Goal: Feedback & Contribution: Submit feedback/report problem

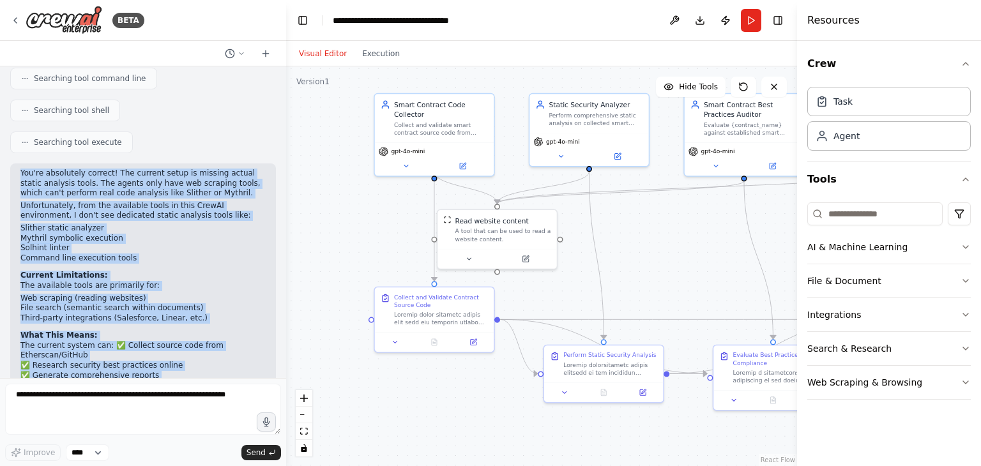
scroll to position [3083, 0]
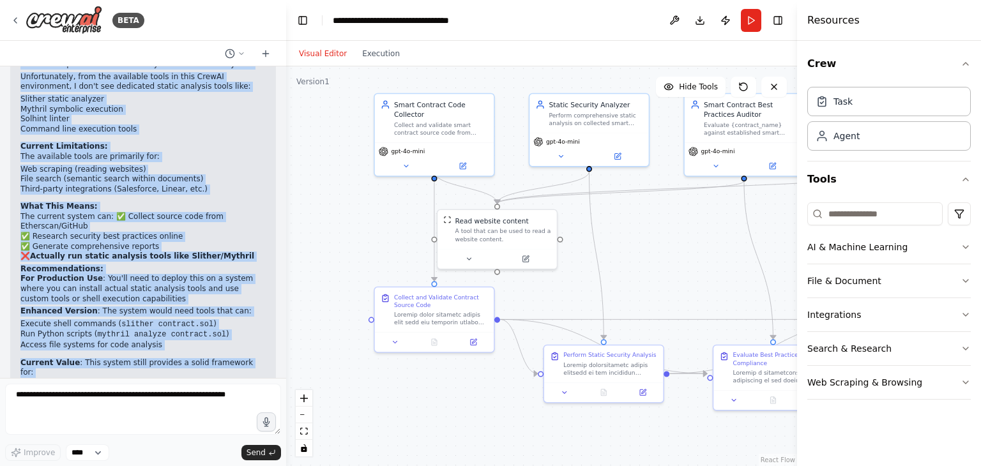
drag, startPoint x: 20, startPoint y: 224, endPoint x: 218, endPoint y: 349, distance: 233.8
click at [218, 349] on div "You're absolutely correct! The current setup is missing actual static analysis …" at bounding box center [143, 280] width 266 height 493
copy div "Lor'ip dolorsitam consect! Adi elitsed doeiu te incidid utlabo etdolo magnaali …"
click at [105, 306] on p "Enhanced Version : The system would need tools that can:" at bounding box center [142, 311] width 245 height 10
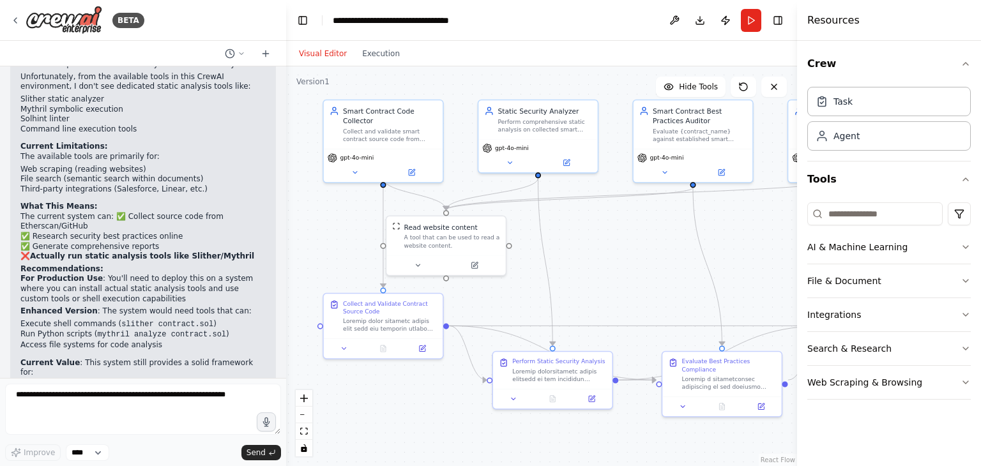
drag, startPoint x: 684, startPoint y: 247, endPoint x: 631, endPoint y: 259, distance: 54.2
click at [631, 259] on div ".deletable-edge-delete-btn { width: 20px; height: 20px; border: 0px solid #ffff…" at bounding box center [541, 266] width 511 height 400
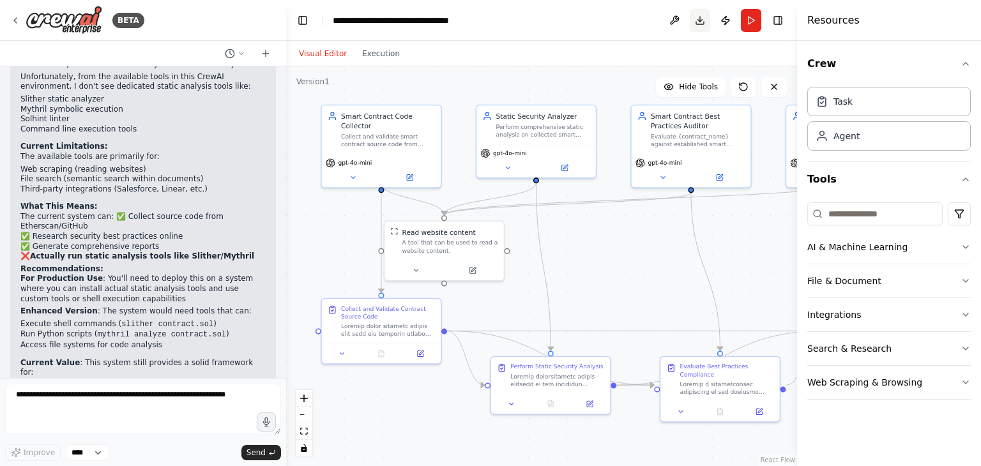
click at [697, 17] on button "Download" at bounding box center [699, 20] width 20 height 23
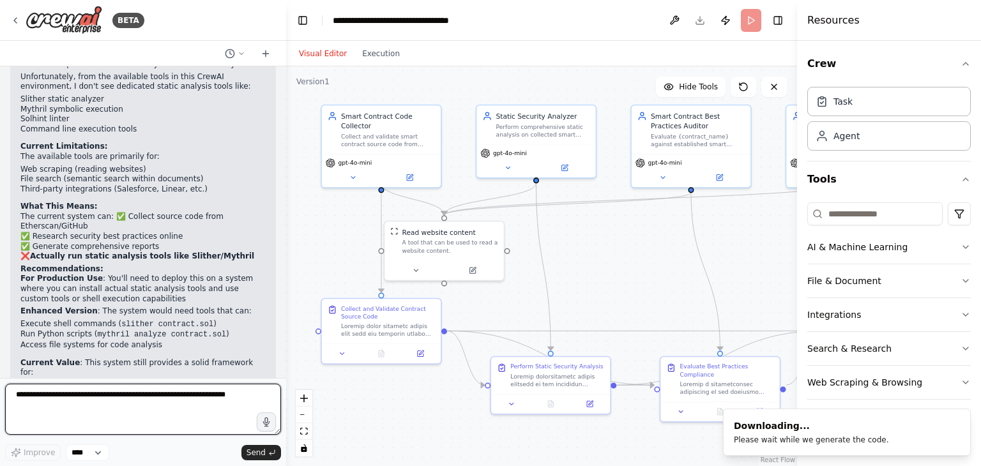
click at [166, 412] on textarea at bounding box center [143, 409] width 276 height 51
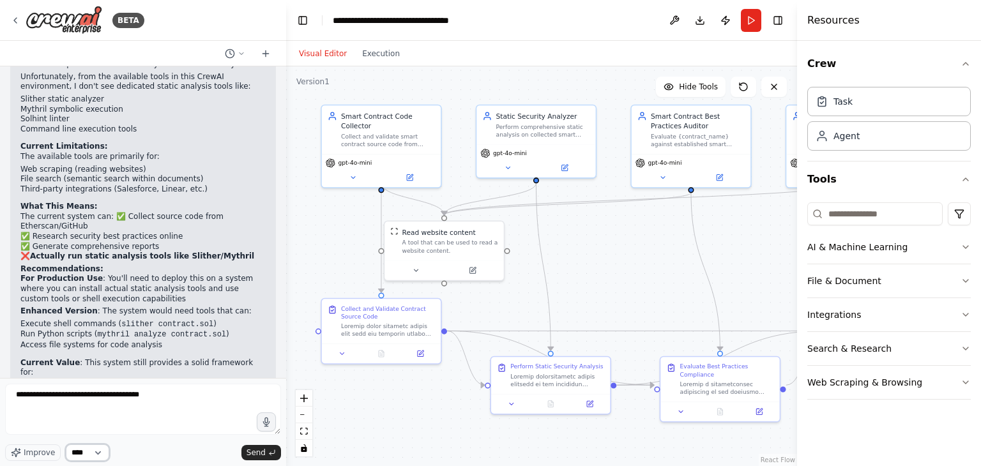
click at [90, 451] on select "****" at bounding box center [87, 452] width 43 height 17
drag, startPoint x: 90, startPoint y: 451, endPoint x: 80, endPoint y: 450, distance: 10.3
click at [89, 450] on select "****" at bounding box center [87, 452] width 43 height 17
click at [36, 447] on span "Improve" at bounding box center [39, 452] width 31 height 10
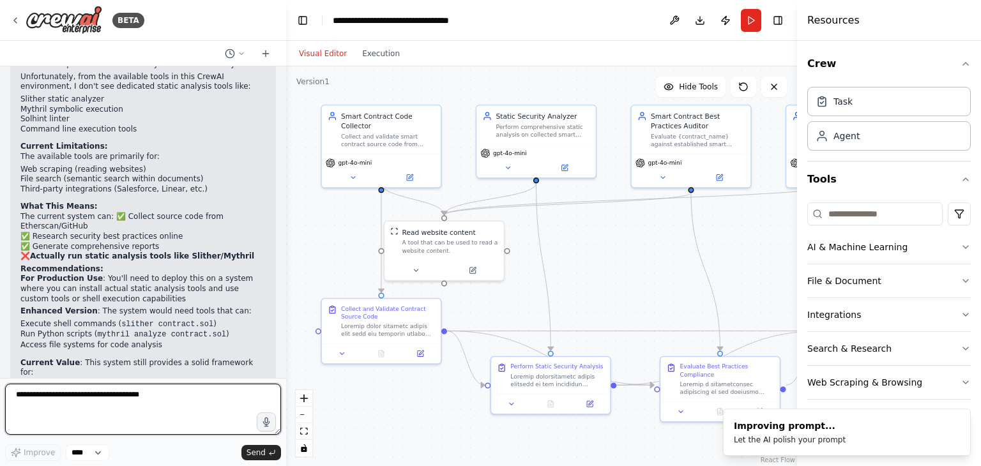
click at [157, 399] on textarea "**********" at bounding box center [143, 409] width 276 height 51
type textarea "**********"
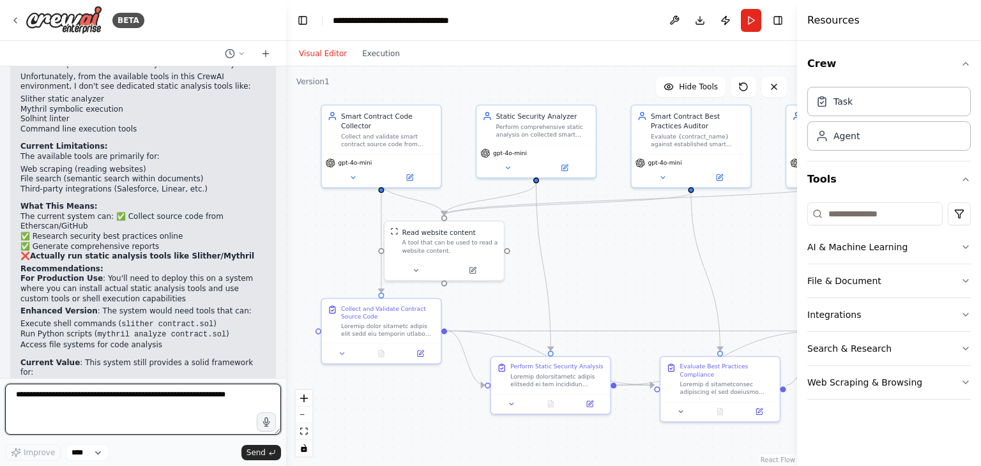
scroll to position [0, 0]
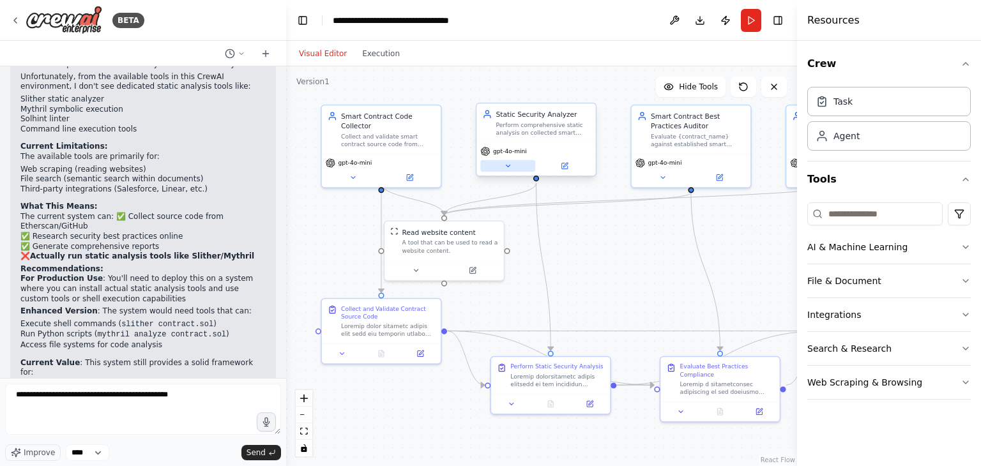
click at [527, 165] on button at bounding box center [507, 165] width 55 height 11
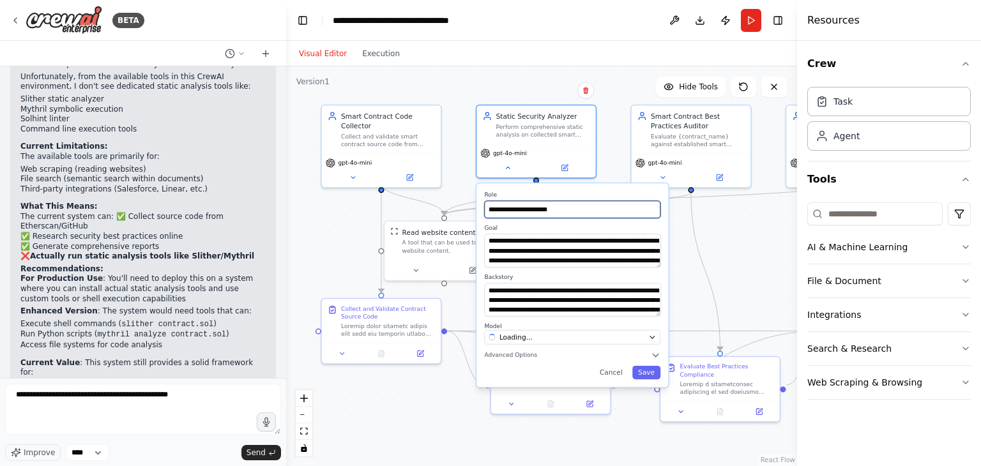
click at [537, 215] on input "**********" at bounding box center [572, 208] width 176 height 17
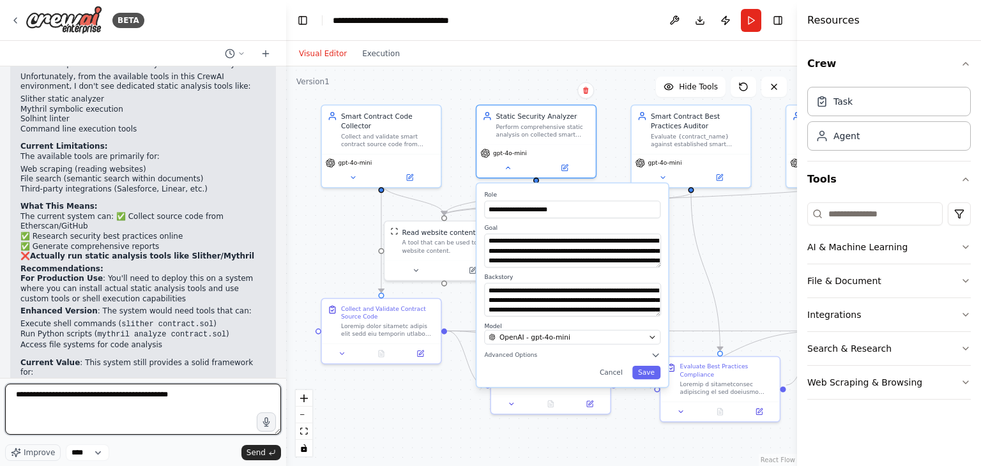
click at [190, 402] on textarea "**********" at bounding box center [143, 409] width 276 height 51
paste textarea "**********"
type textarea "**********"
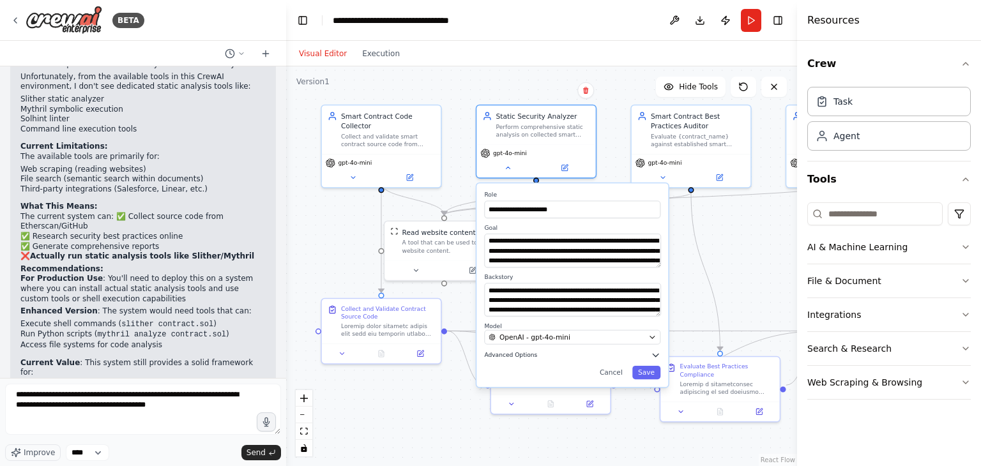
click at [509, 354] on span "Advanced Options" at bounding box center [510, 355] width 53 height 8
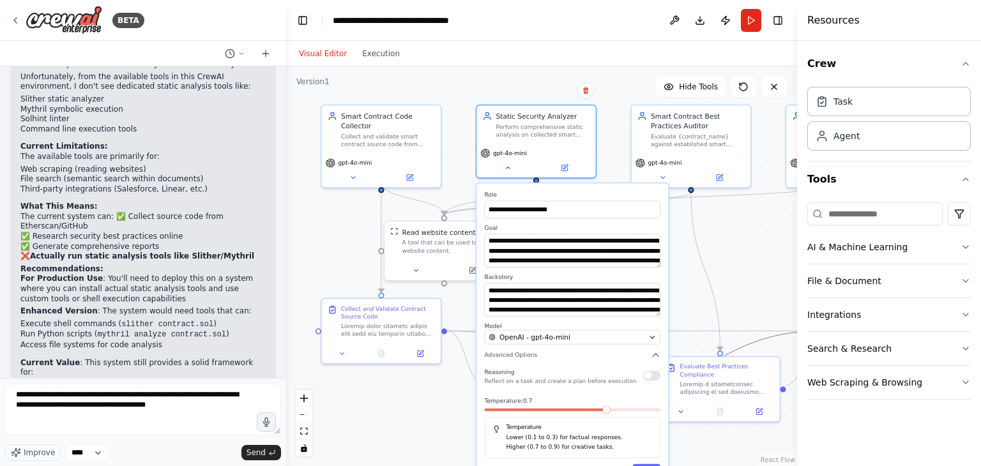
drag, startPoint x: 730, startPoint y: 348, endPoint x: 737, endPoint y: 306, distance: 42.7
click at [272, 56] on div ".deletable-edge-delete-btn { width: 20px; height: 20px; border: 0px solid #ffff…" at bounding box center [272, 56] width 0 height 0
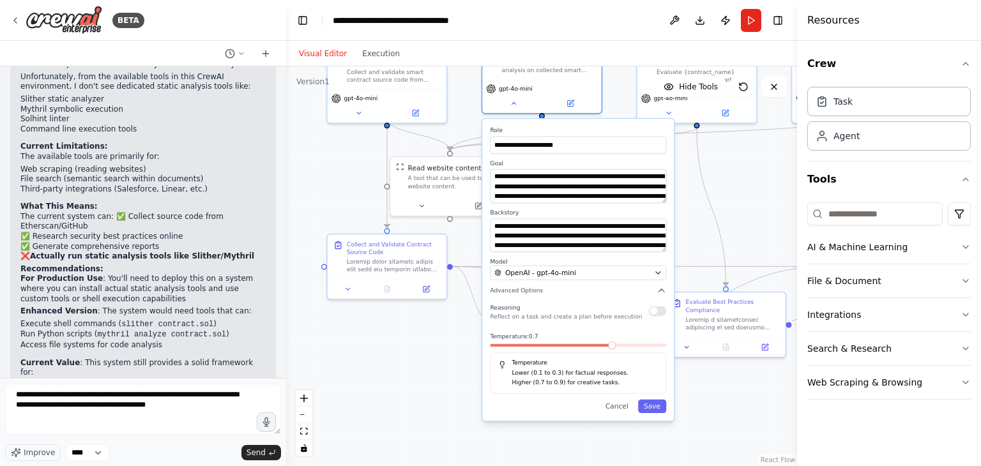
drag, startPoint x: 739, startPoint y: 297, endPoint x: 665, endPoint y: 345, distance: 88.2
click at [744, 233] on div ".deletable-edge-delete-btn { width: 20px; height: 20px; border: 0px solid #ffff…" at bounding box center [541, 266] width 511 height 400
click at [617, 401] on button "Cancel" at bounding box center [616, 406] width 34 height 13
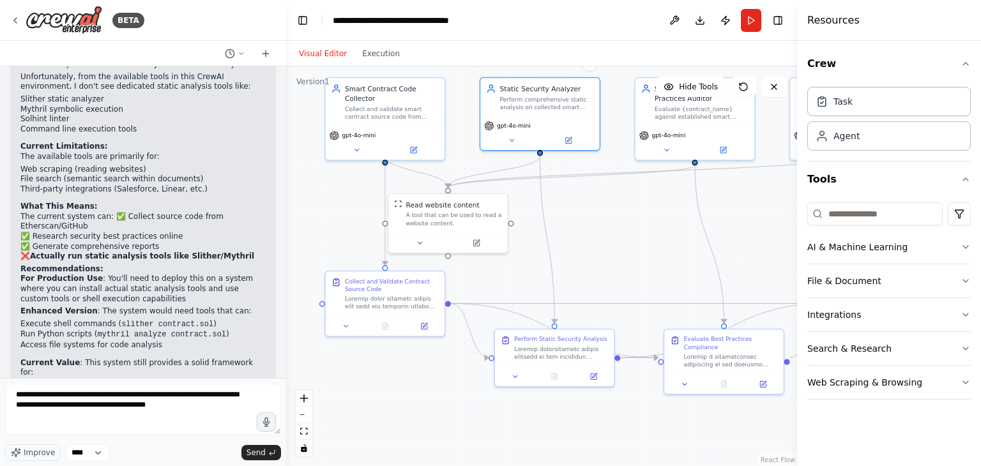
drag, startPoint x: 544, startPoint y: 368, endPoint x: 539, endPoint y: 437, distance: 69.1
click at [539, 438] on div ".deletable-edge-delete-btn { width: 20px; height: 20px; border: 0px solid #ffff…" at bounding box center [541, 266] width 511 height 400
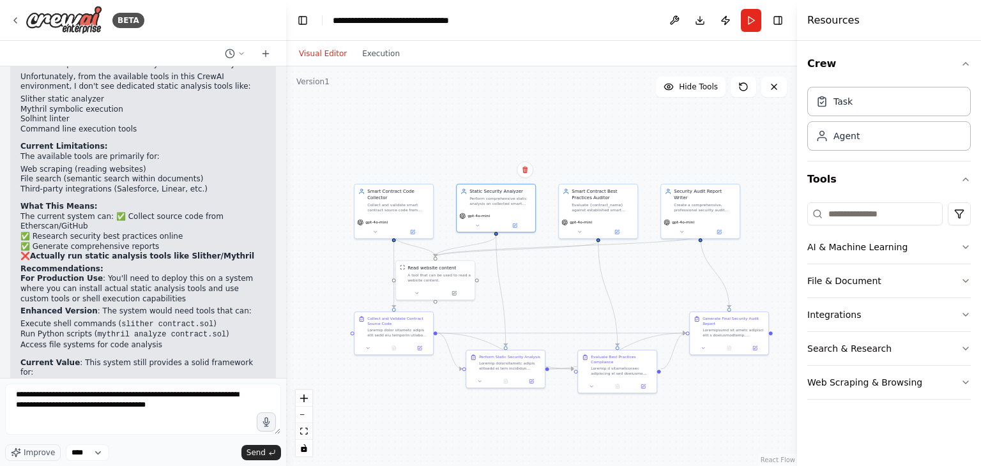
drag, startPoint x: 612, startPoint y: 310, endPoint x: 536, endPoint y: 306, distance: 76.1
click at [536, 306] on div ".deletable-edge-delete-btn { width: 20px; height: 20px; border: 0px solid #ffff…" at bounding box center [541, 266] width 511 height 400
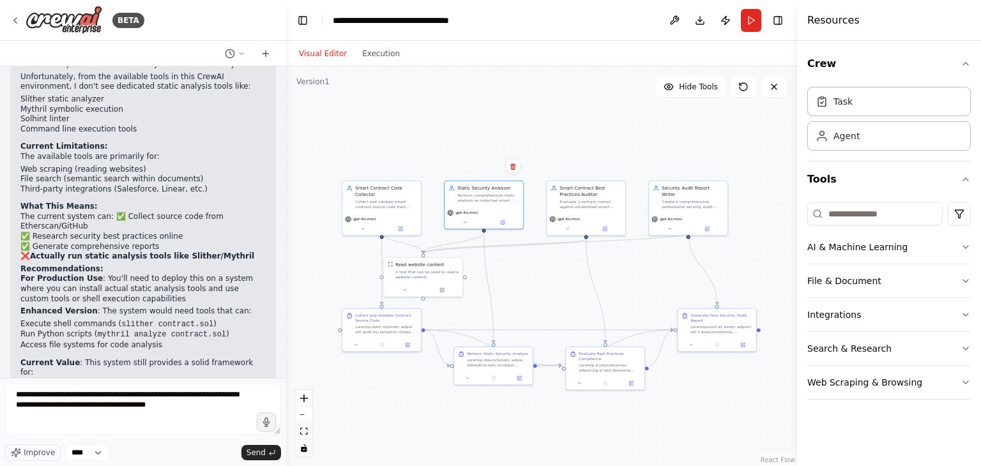
click at [619, 271] on div ".deletable-edge-delete-btn { width: 20px; height: 20px; border: 0px solid #ffff…" at bounding box center [541, 266] width 511 height 400
click at [49, 447] on span "Improve" at bounding box center [39, 452] width 31 height 10
click at [256, 449] on span "Send" at bounding box center [255, 452] width 19 height 10
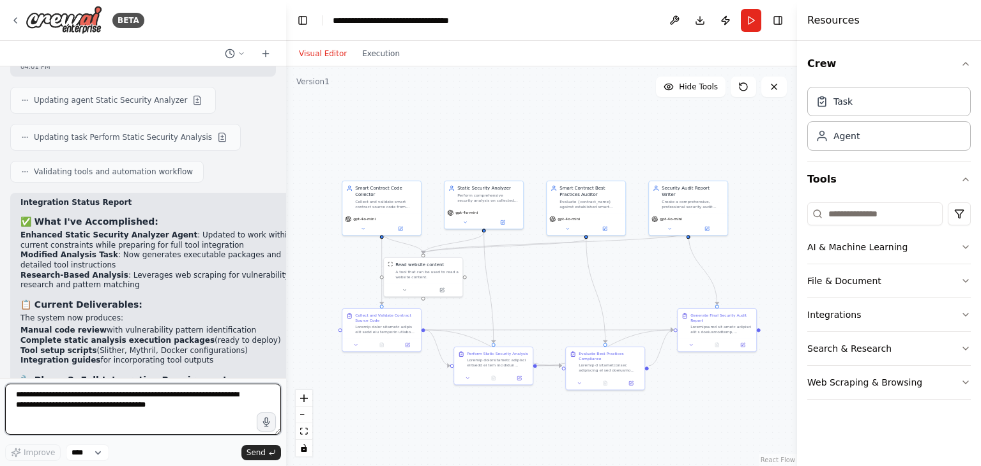
scroll to position [4474, 0]
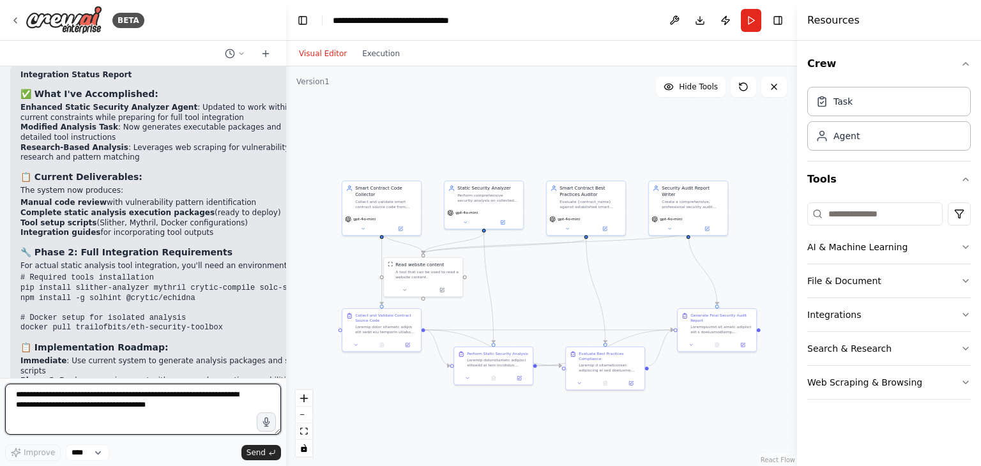
click at [79, 403] on textarea "**********" at bounding box center [143, 409] width 276 height 51
type textarea "*"
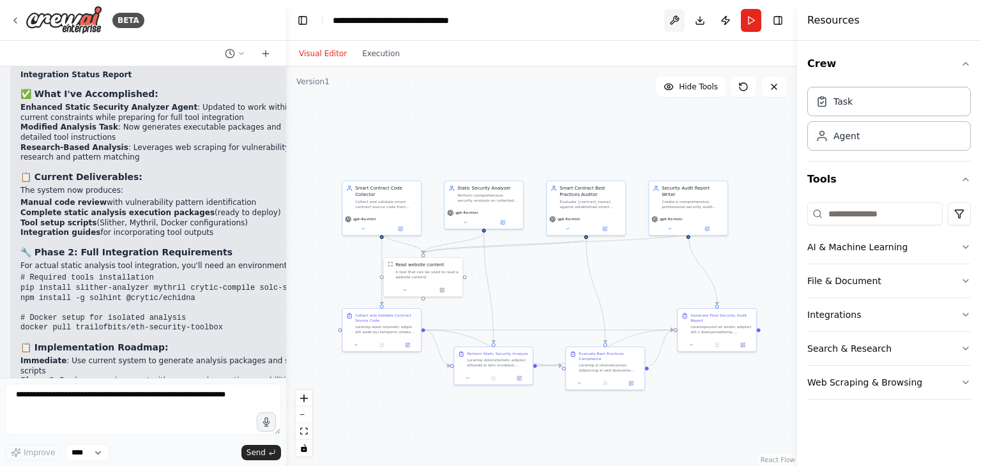
click at [670, 19] on button at bounding box center [674, 20] width 20 height 23
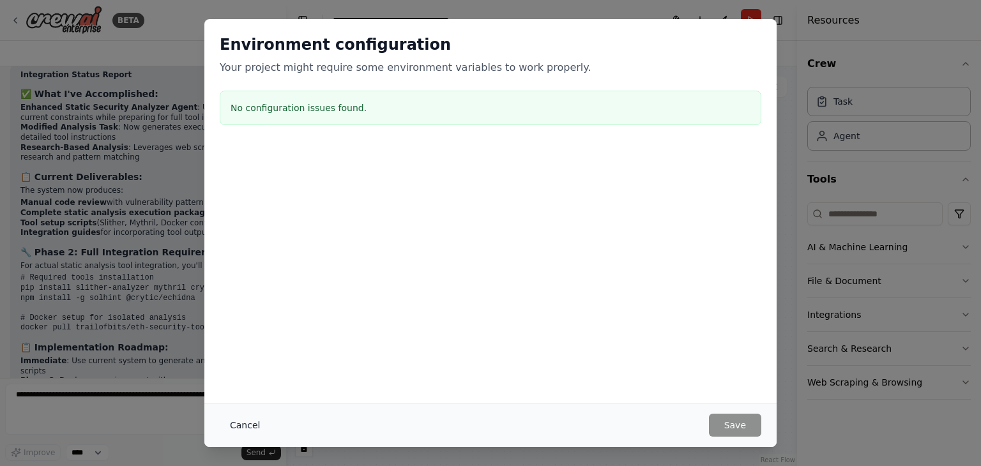
click at [240, 427] on button "Cancel" at bounding box center [245, 425] width 50 height 23
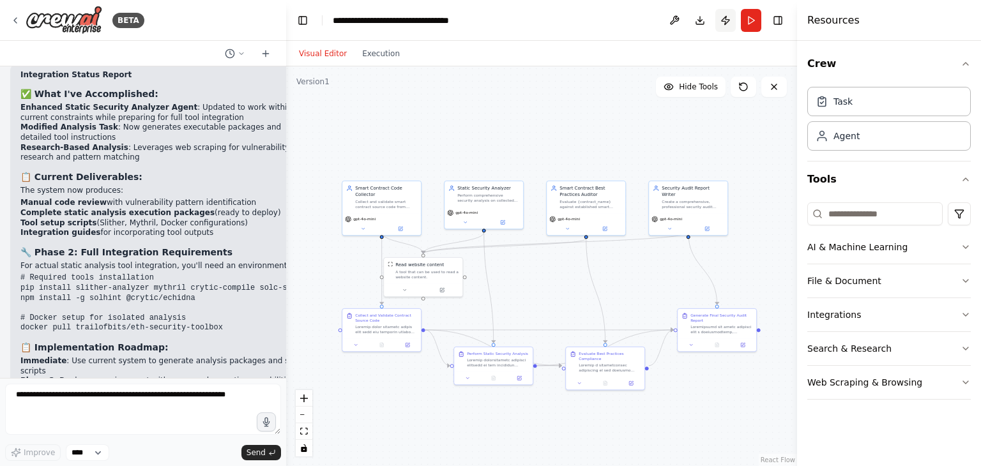
click at [725, 17] on button "Publish" at bounding box center [725, 20] width 20 height 23
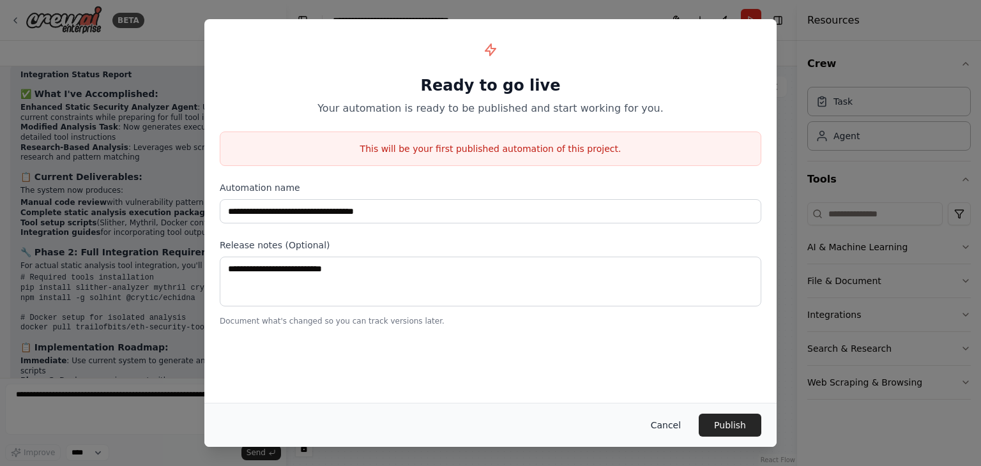
click at [672, 422] on button "Cancel" at bounding box center [665, 425] width 50 height 23
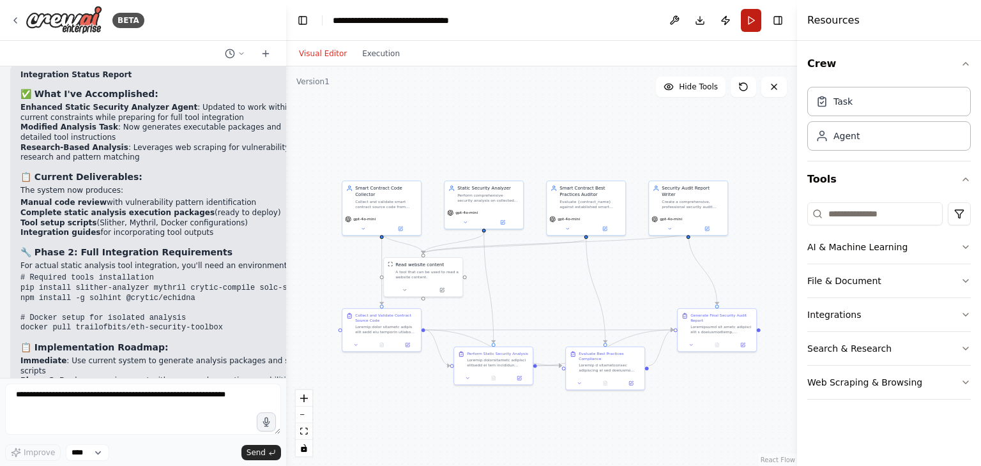
click at [754, 16] on button "Run" at bounding box center [750, 20] width 20 height 23
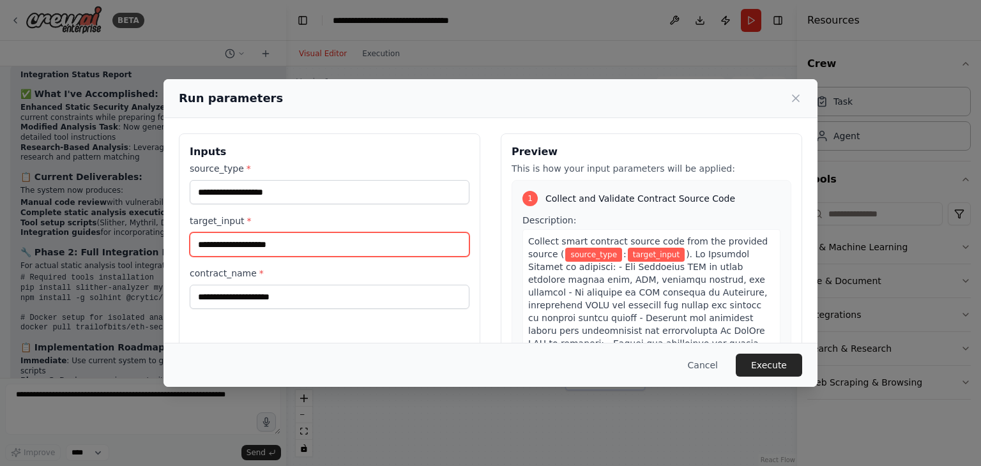
click at [285, 250] on input "target_input *" at bounding box center [330, 244] width 280 height 24
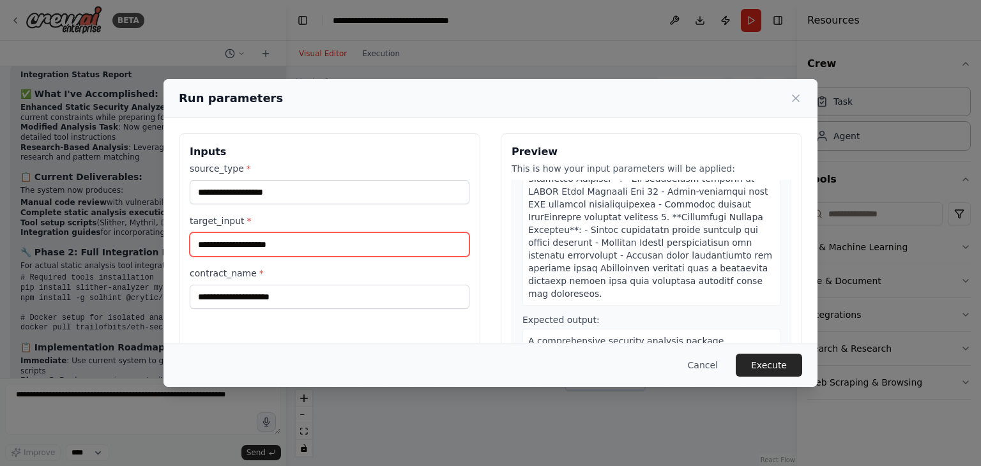
scroll to position [1277, 0]
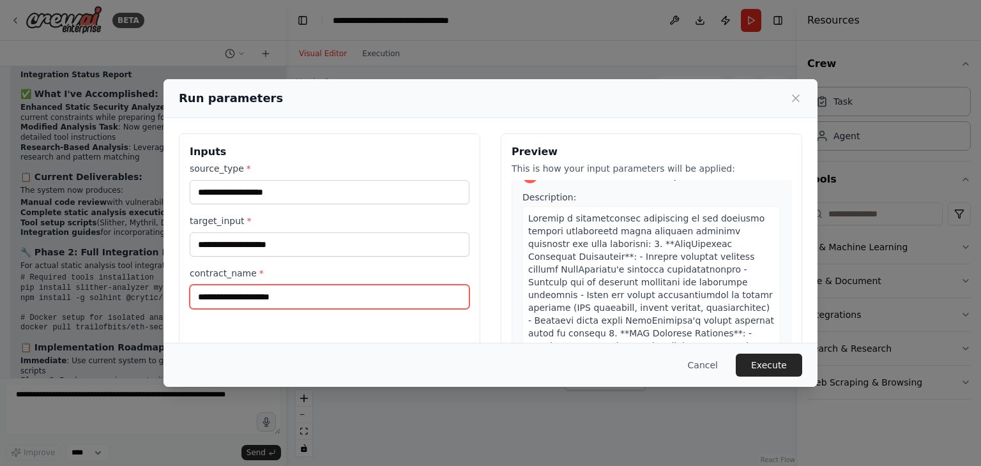
click at [273, 299] on input "contract_name *" at bounding box center [330, 297] width 280 height 24
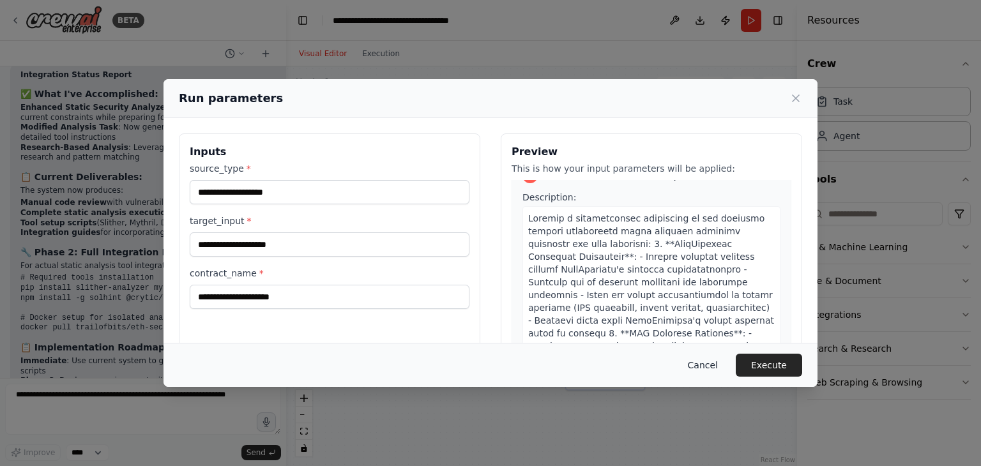
click at [702, 363] on button "Cancel" at bounding box center [702, 365] width 50 height 23
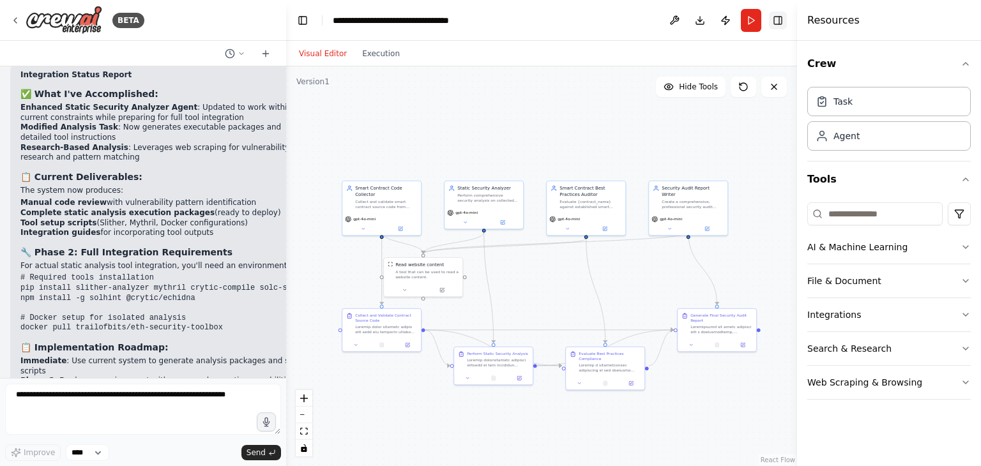
click at [786, 17] on button "Toggle Right Sidebar" at bounding box center [778, 20] width 18 height 18
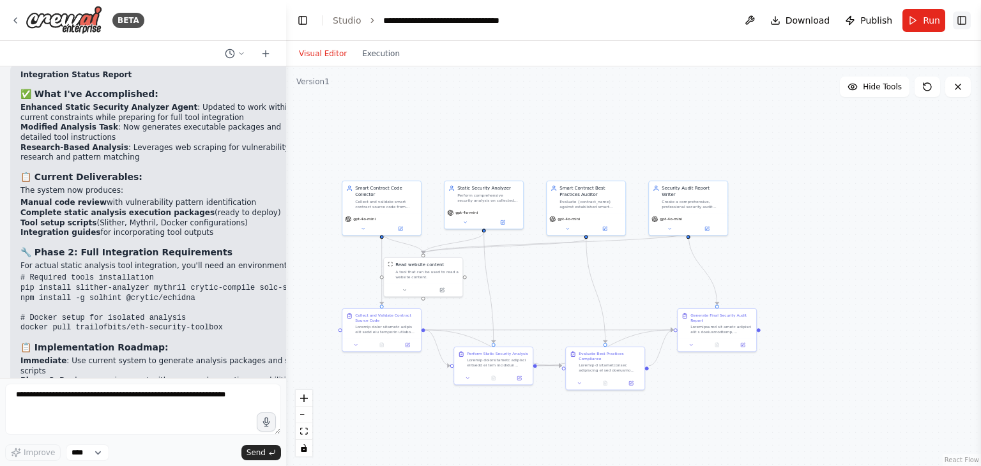
click at [964, 20] on button "Toggle Right Sidebar" at bounding box center [961, 20] width 18 height 18
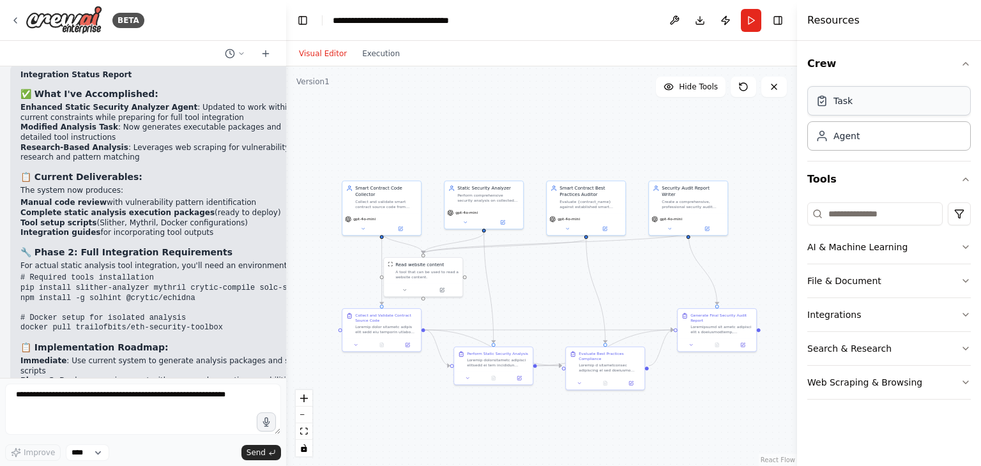
click at [841, 103] on div "Task" at bounding box center [842, 100] width 19 height 13
click at [871, 146] on div "Agent" at bounding box center [888, 135] width 163 height 29
click at [761, 165] on div "Role of the agent Goal of the agent" at bounding box center [751, 158] width 79 height 20
click at [783, 131] on icon at bounding box center [781, 135] width 8 height 8
click at [735, 126] on div "Confirm" at bounding box center [744, 134] width 45 height 16
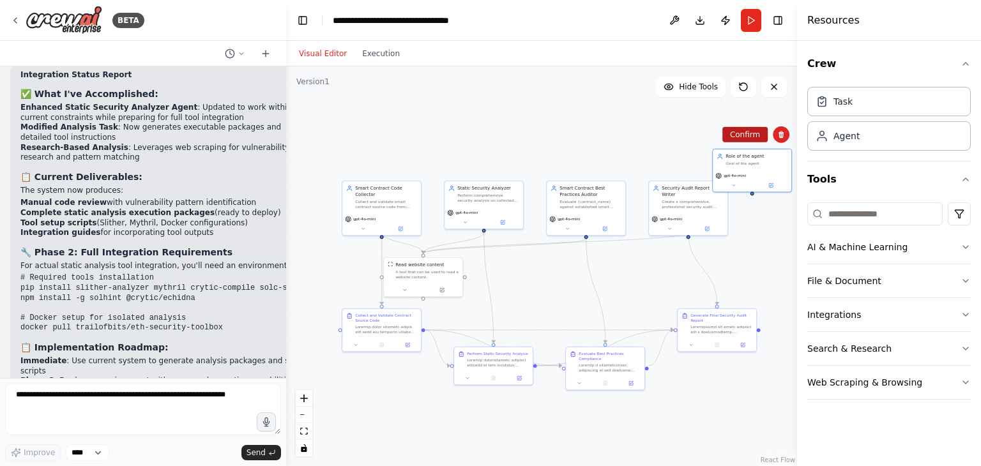
click at [744, 136] on button "Confirm" at bounding box center [744, 134] width 45 height 15
click at [855, 313] on button "Integrations" at bounding box center [888, 314] width 163 height 33
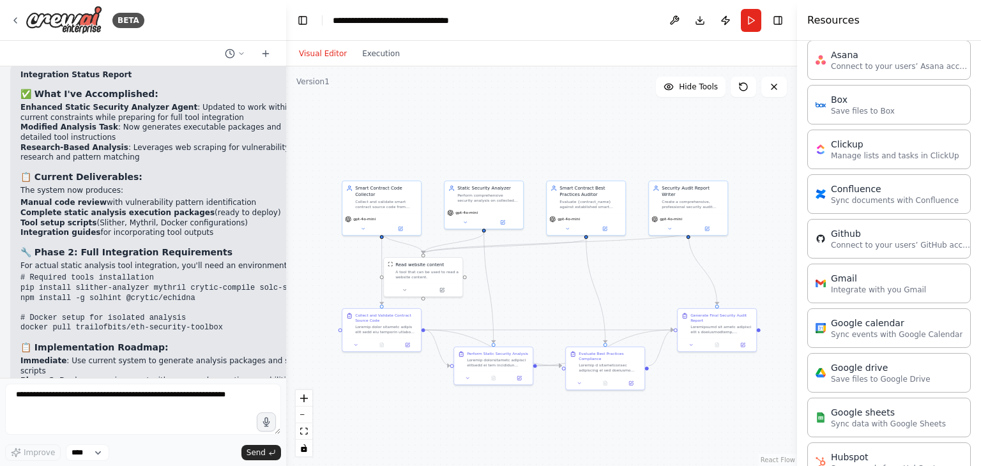
scroll to position [0, 0]
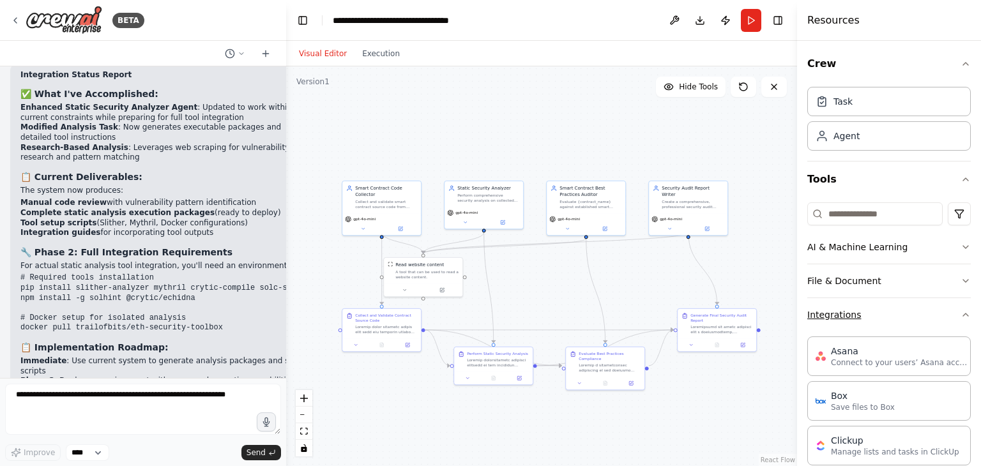
click at [857, 304] on button "Integrations" at bounding box center [888, 314] width 163 height 33
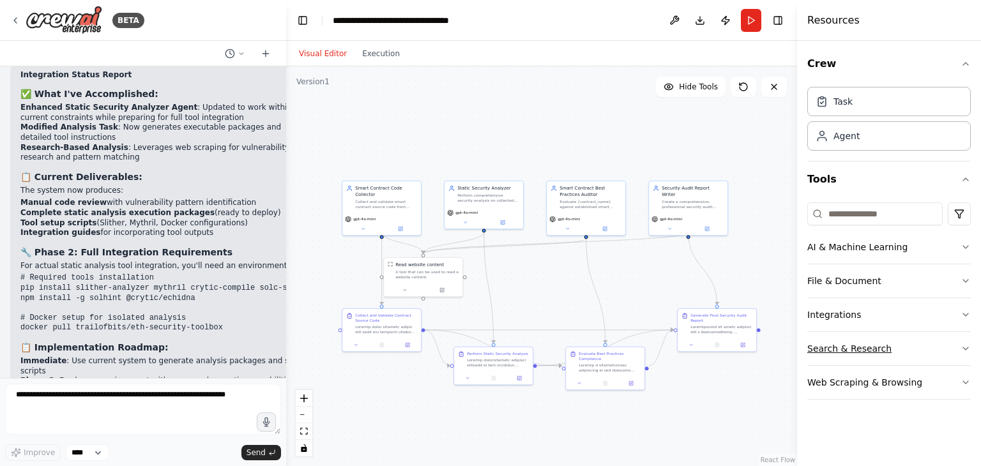
click at [886, 342] on button "Search & Research" at bounding box center [888, 348] width 163 height 33
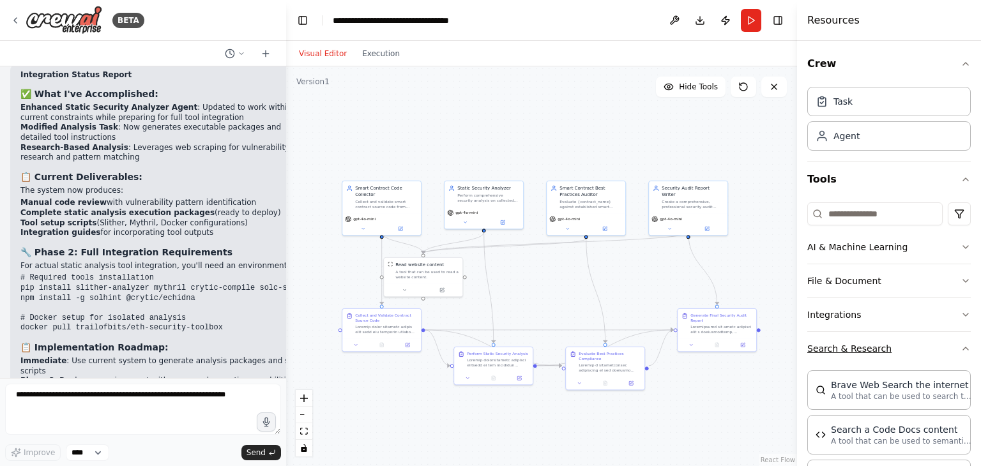
click at [886, 342] on button "Search & Research" at bounding box center [888, 348] width 163 height 33
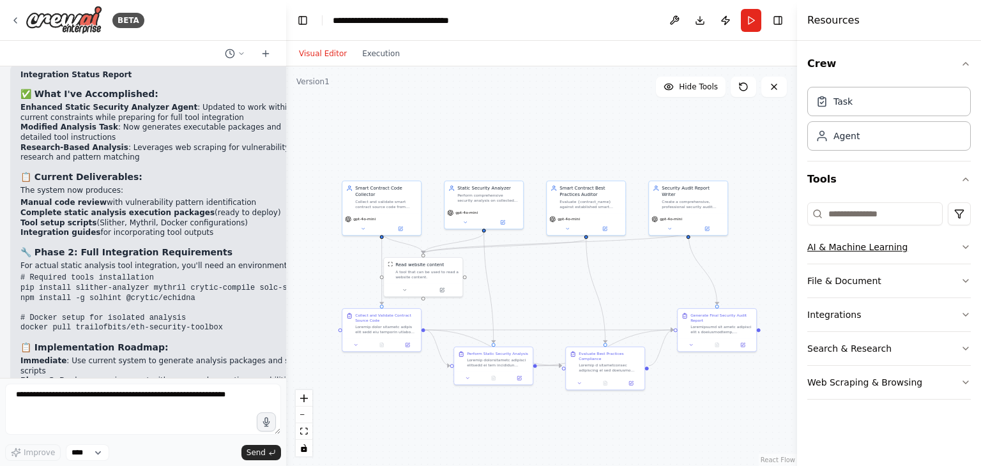
click at [869, 246] on button "AI & Machine Learning" at bounding box center [888, 246] width 163 height 33
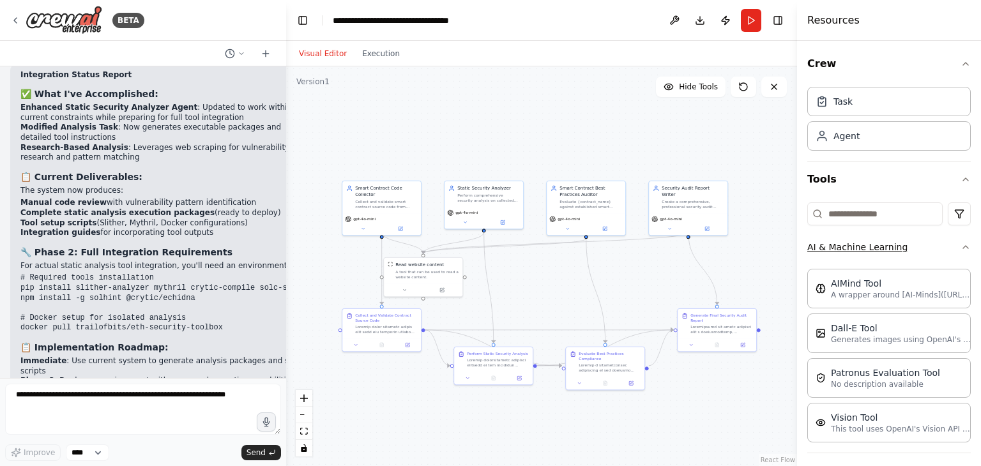
click at [869, 246] on button "AI & Machine Learning" at bounding box center [888, 246] width 163 height 33
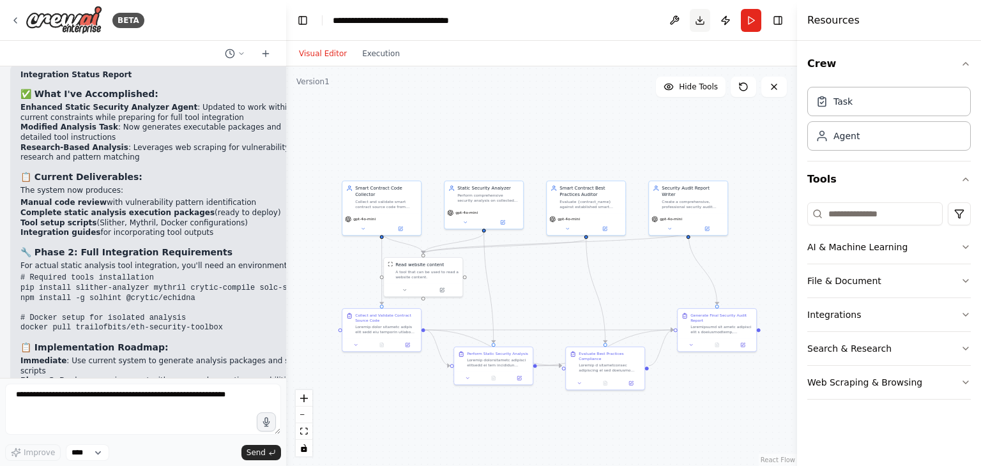
click at [700, 24] on button "Download" at bounding box center [699, 20] width 20 height 23
